Goal: Obtain resource: Download file/media

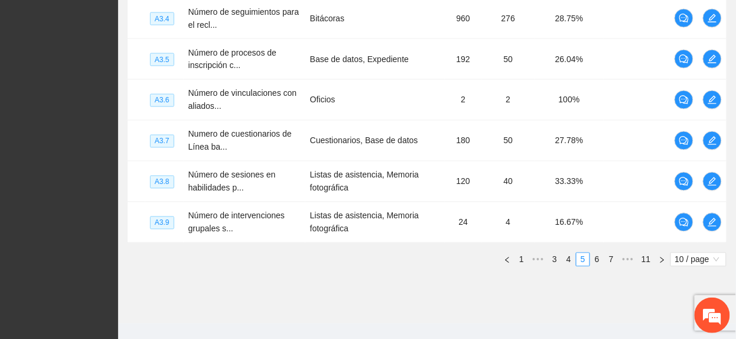
scroll to position [508, 0]
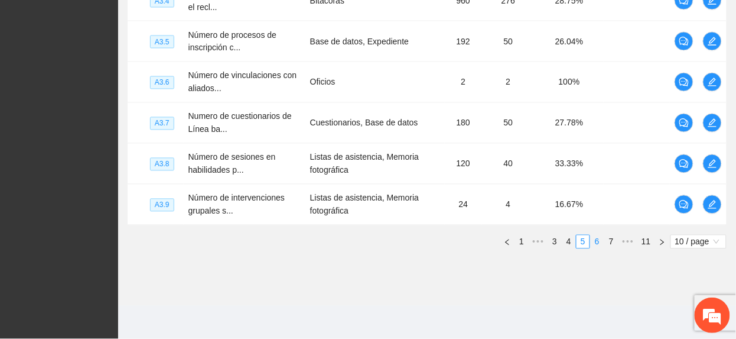
click at [600, 240] on link "6" at bounding box center [597, 241] width 13 height 13
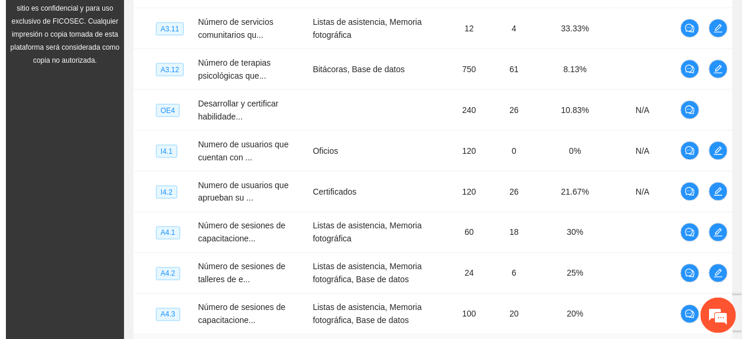
scroll to position [350, 0]
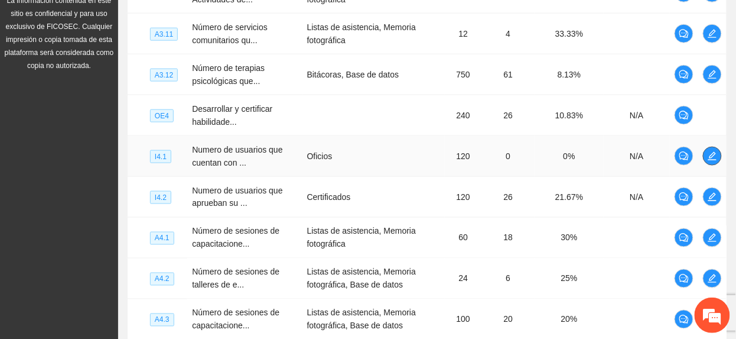
click at [711, 163] on button "button" at bounding box center [712, 156] width 19 height 19
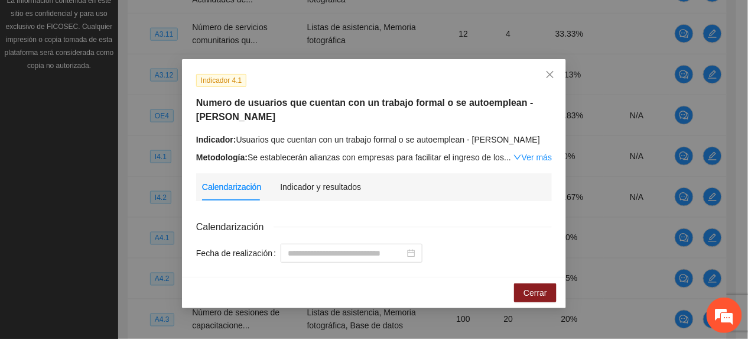
click at [538, 157] on link "Ver más" at bounding box center [532, 156] width 38 height 9
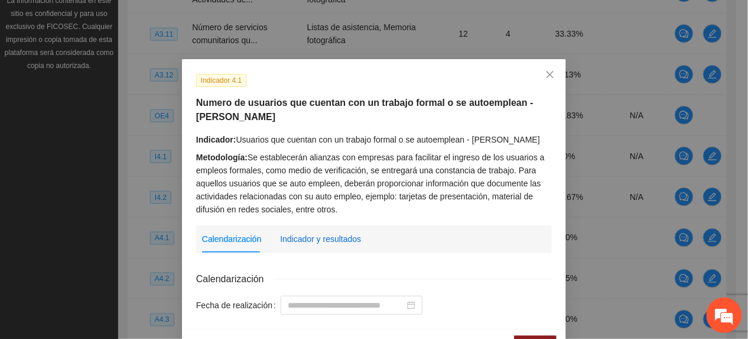
click at [320, 243] on div "Indicador y resultados" at bounding box center [320, 238] width 81 height 13
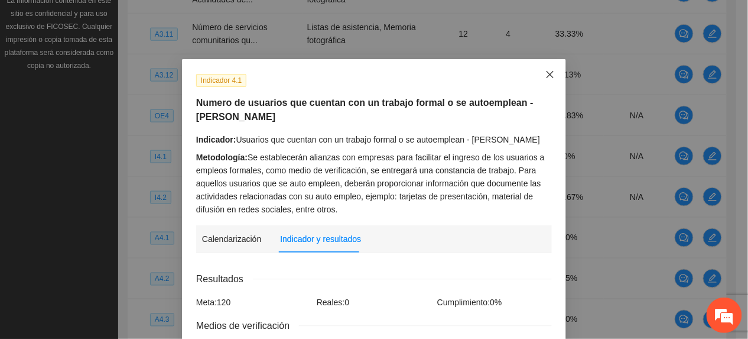
click at [554, 80] on span "Close" at bounding box center [550, 75] width 32 height 32
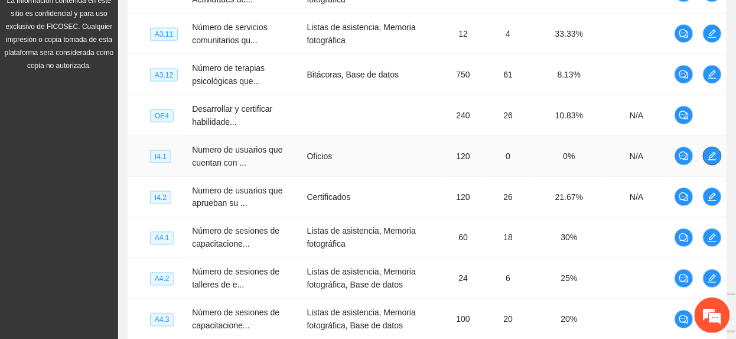
click at [711, 155] on icon "edit" at bounding box center [712, 155] width 9 height 9
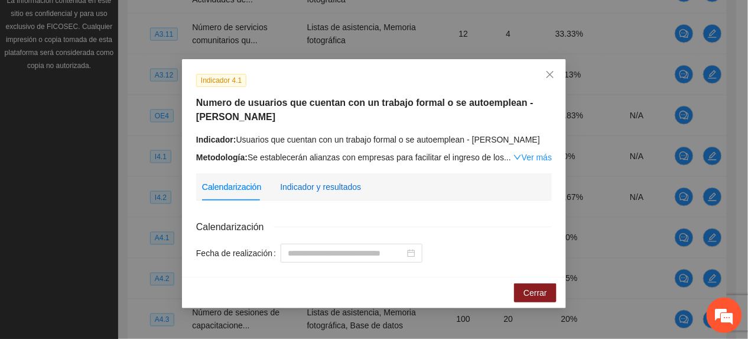
click at [340, 180] on div "Indicador y resultados" at bounding box center [320, 186] width 81 height 13
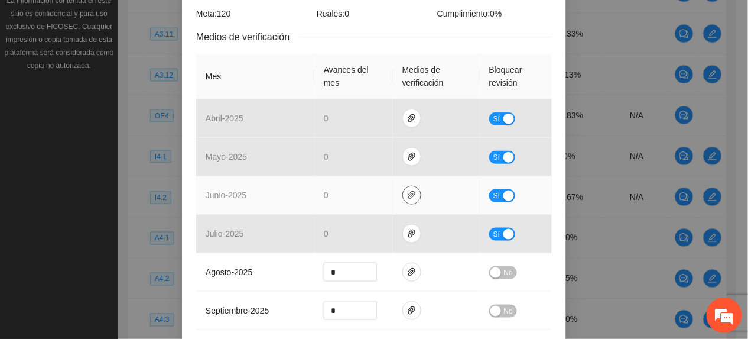
click at [405, 194] on tbody "abril - 2025 0 Sí mayo - 2025 0 Sí junio - 2025 0 Sí julio - 2025 0 Sí agosto -…" at bounding box center [374, 329] width 356 height 461
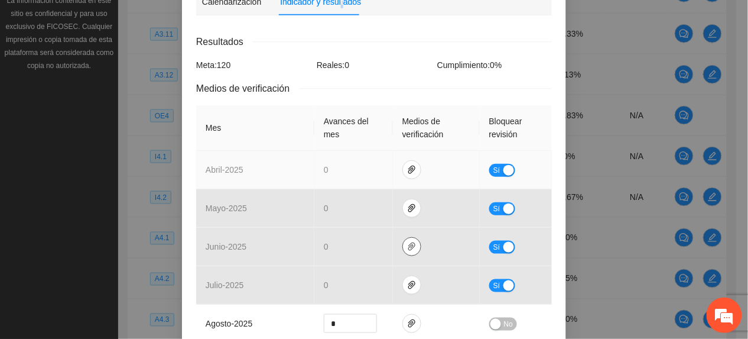
scroll to position [157, 0]
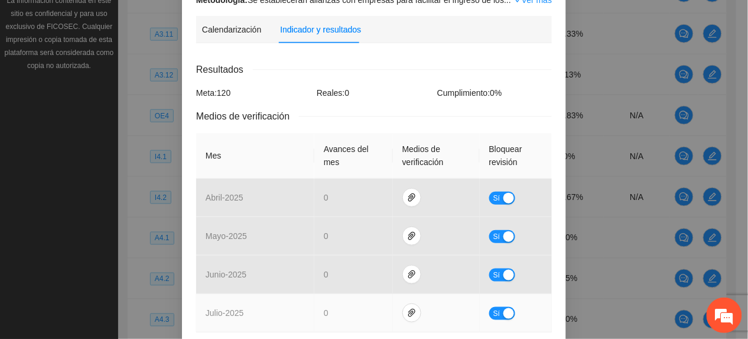
click at [417, 315] on td at bounding box center [436, 313] width 87 height 38
click at [409, 310] on span "paper-clip" at bounding box center [412, 312] width 18 height 9
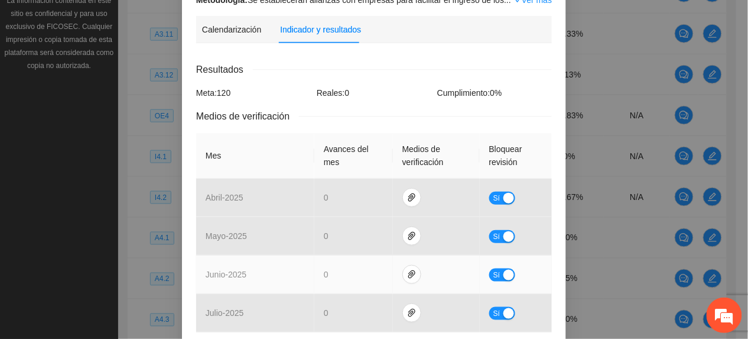
click at [251, 275] on td "junio - 2025" at bounding box center [255, 274] width 118 height 38
click at [412, 272] on span "paper-clip" at bounding box center [412, 273] width 18 height 9
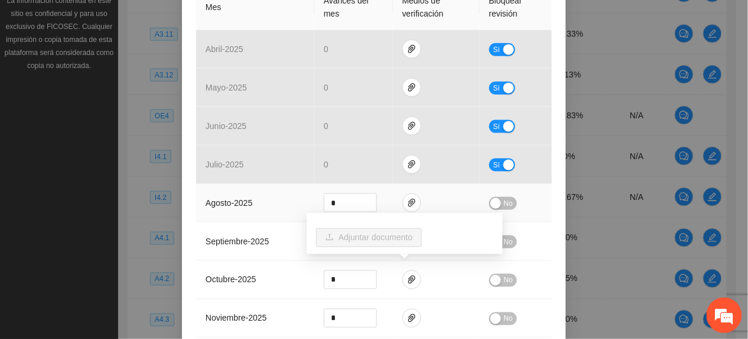
scroll to position [315, 0]
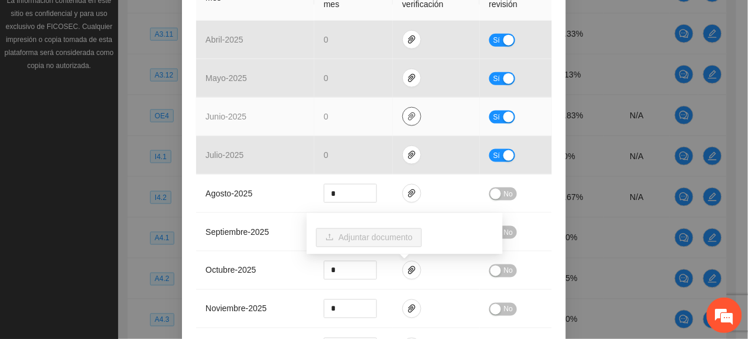
drag, startPoint x: 408, startPoint y: 110, endPoint x: 407, endPoint y: 135, distance: 24.8
click at [407, 112] on button "button" at bounding box center [411, 116] width 19 height 19
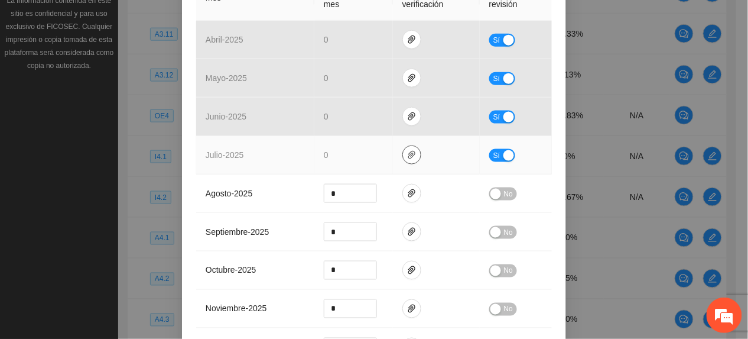
click at [407, 152] on icon "paper-clip" at bounding box center [411, 154] width 9 height 9
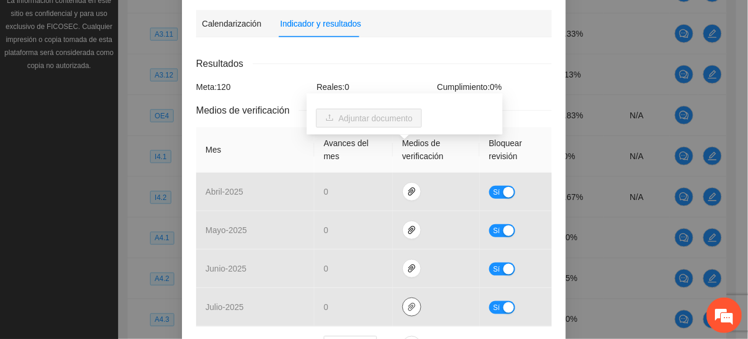
scroll to position [0, 0]
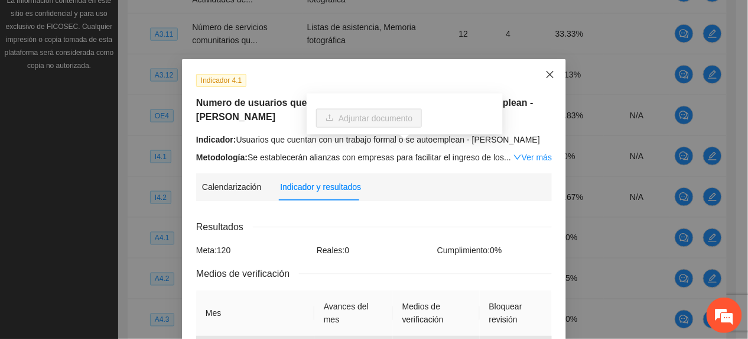
click at [544, 69] on span "Close" at bounding box center [550, 75] width 32 height 32
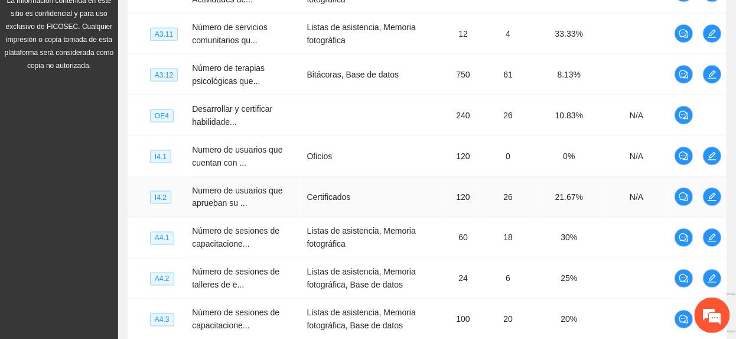
click at [718, 210] on td at bounding box center [712, 197] width 28 height 41
click at [710, 197] on icon "edit" at bounding box center [712, 196] width 9 height 9
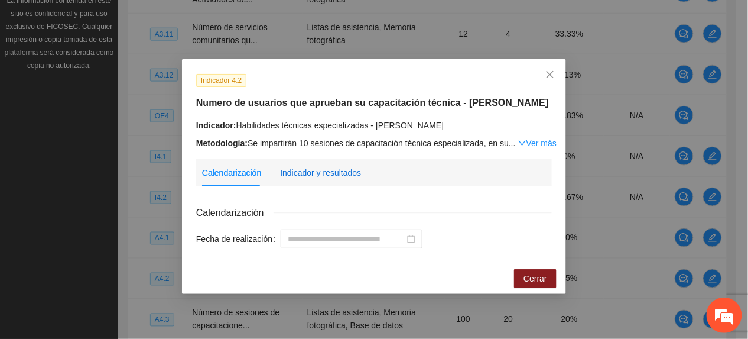
click at [314, 175] on div "Indicador y resultados" at bounding box center [320, 172] width 81 height 13
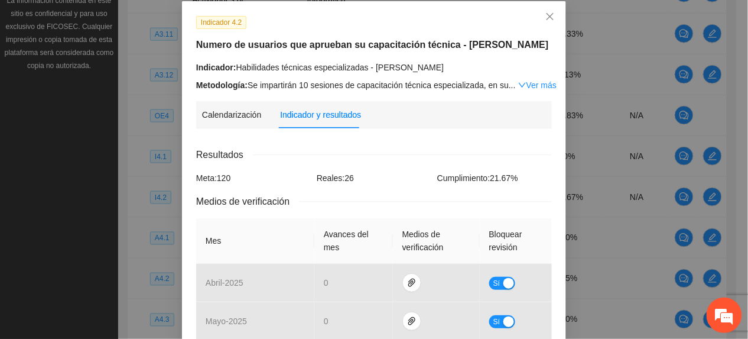
scroll to position [236, 0]
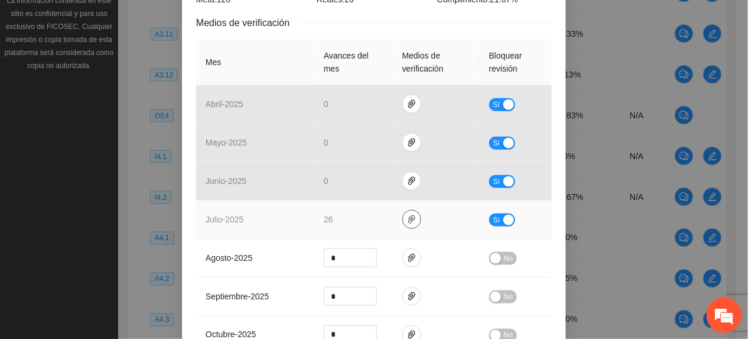
click at [407, 217] on icon "paper-clip" at bounding box center [411, 218] width 9 height 9
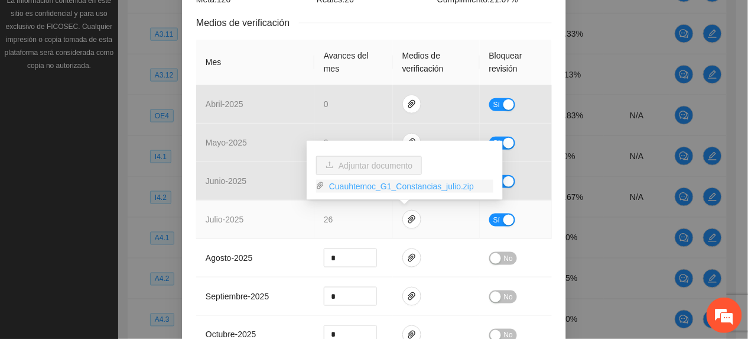
click at [360, 183] on link "Cuauhtemoc_G1_Constancias_julio.zip" at bounding box center [408, 186] width 169 height 13
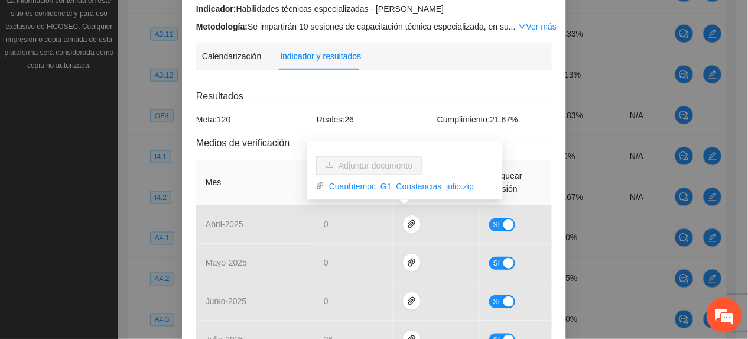
scroll to position [0, 0]
